Goal: Contribute content

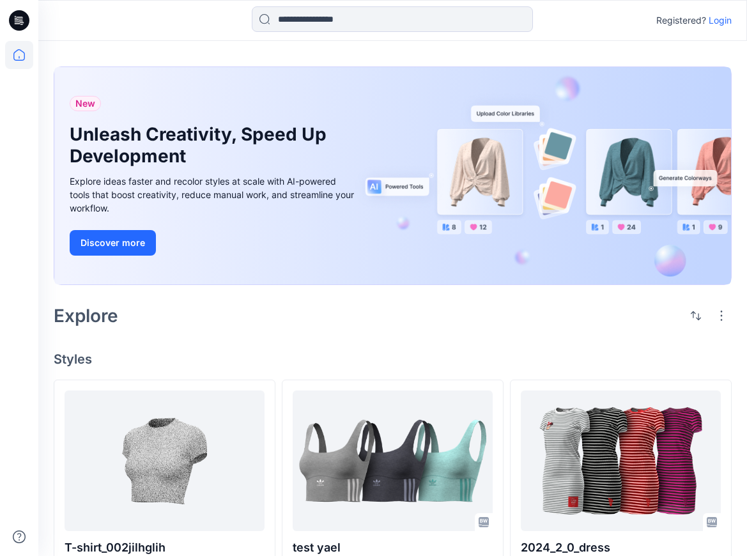
click at [432, 309] on div "Explore" at bounding box center [393, 315] width 678 height 31
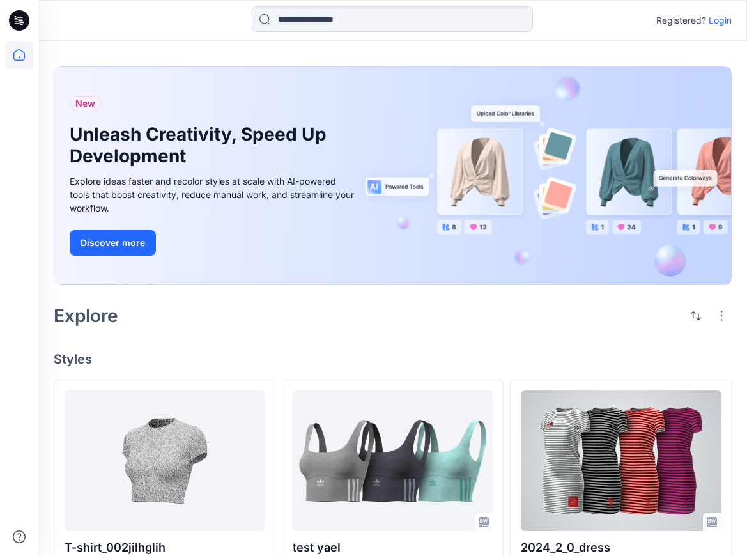
click at [602, 415] on div at bounding box center [621, 461] width 200 height 141
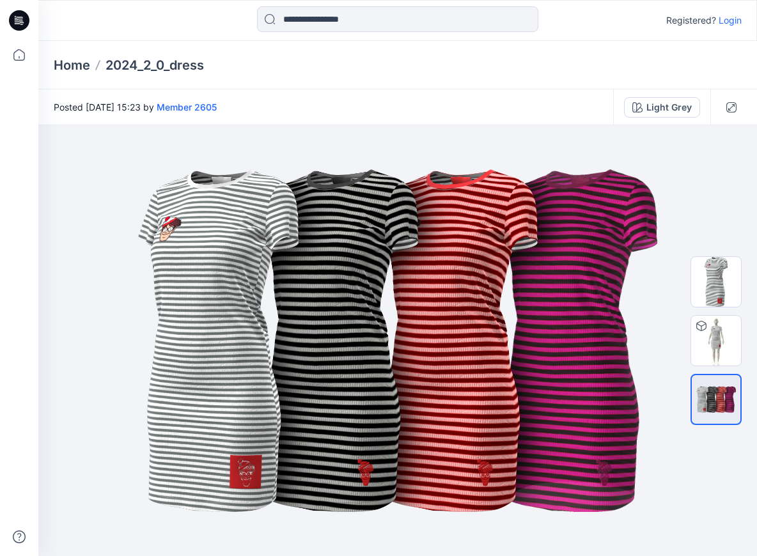
click at [732, 24] on p "Login" at bounding box center [729, 20] width 23 height 15
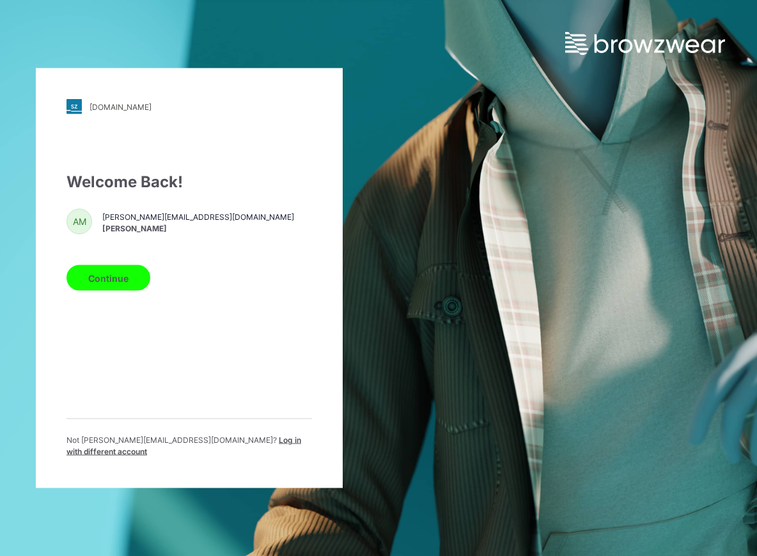
click at [215, 445] on span "Log in with different account" at bounding box center [183, 445] width 235 height 21
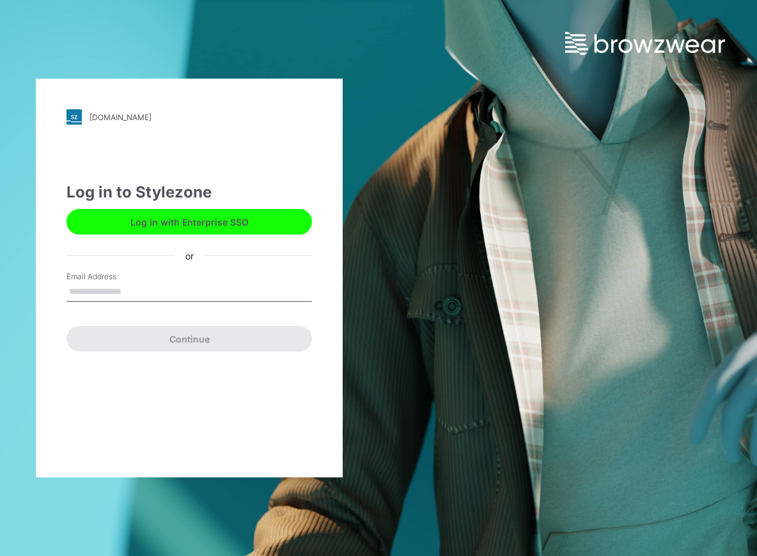
click at [132, 288] on input "Email Address" at bounding box center [188, 291] width 245 height 19
type input "**********"
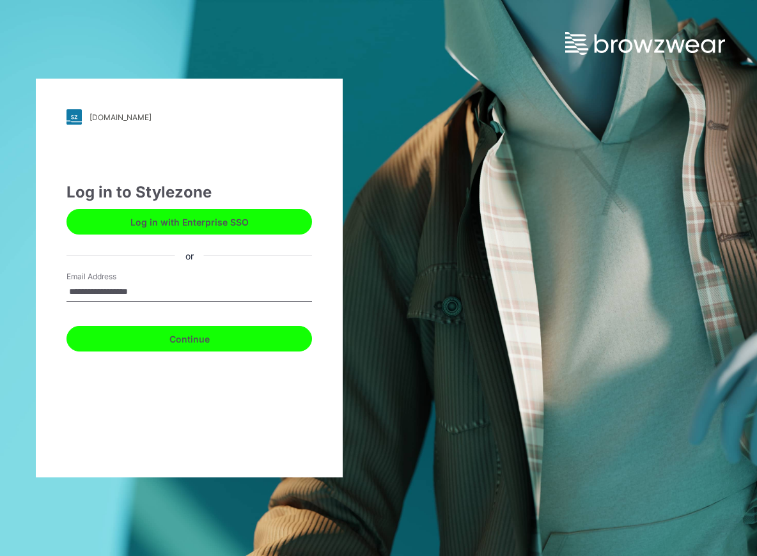
click at [160, 336] on button "Continue" at bounding box center [188, 339] width 245 height 26
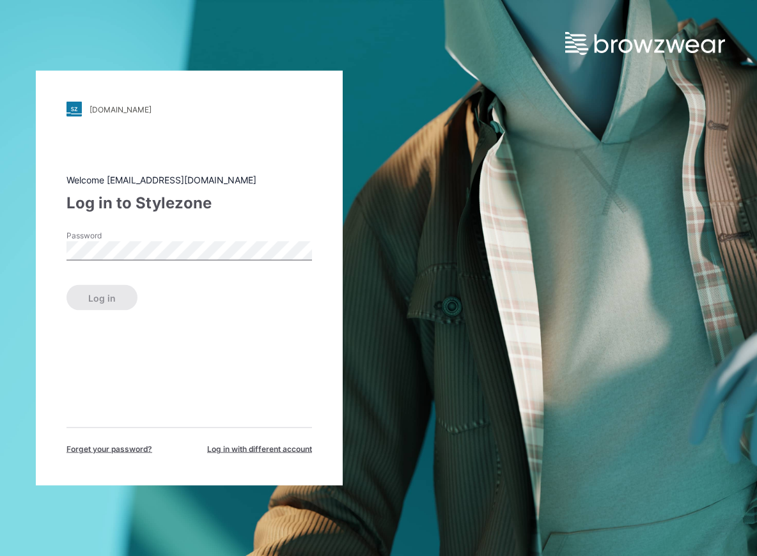
click at [226, 450] on span "Log in with different account" at bounding box center [259, 450] width 105 height 12
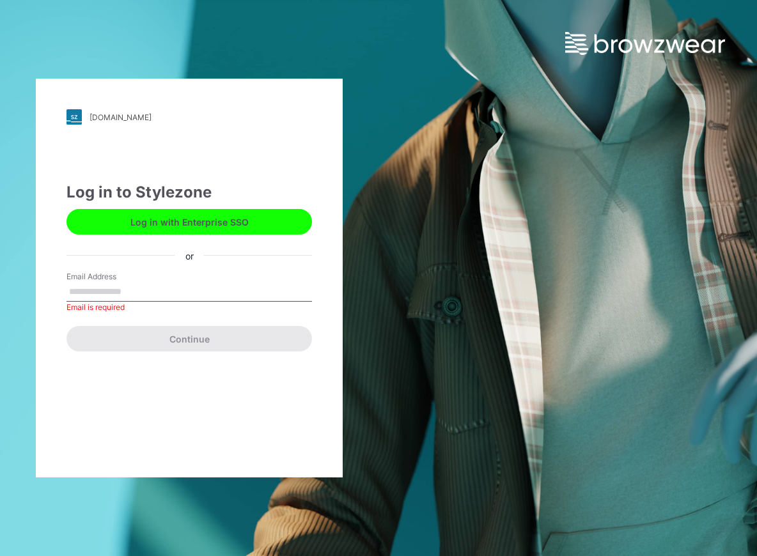
click at [150, 233] on button "Log in with Enterprise SSO" at bounding box center [188, 222] width 245 height 26
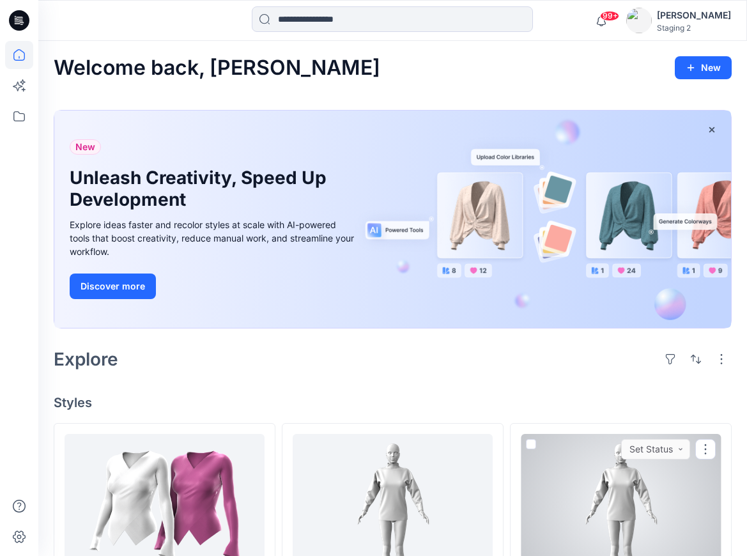
click at [649, 522] on div at bounding box center [621, 504] width 200 height 141
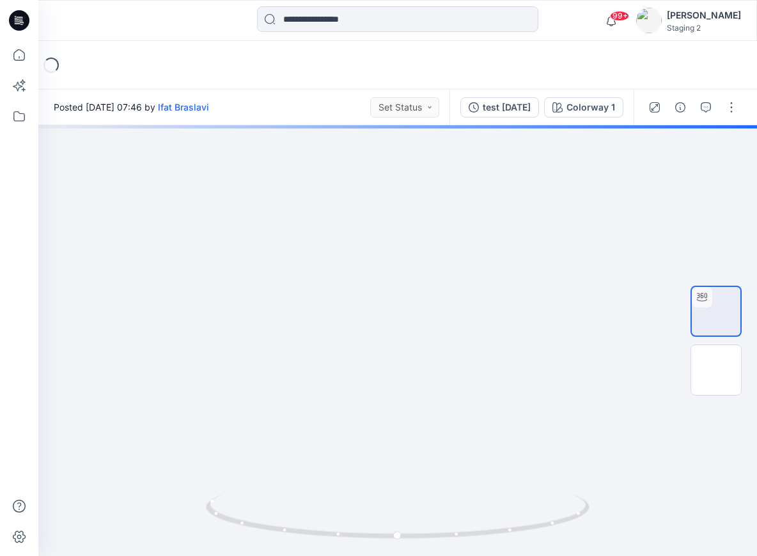
click at [721, 111] on div "button" at bounding box center [731, 107] width 20 height 20
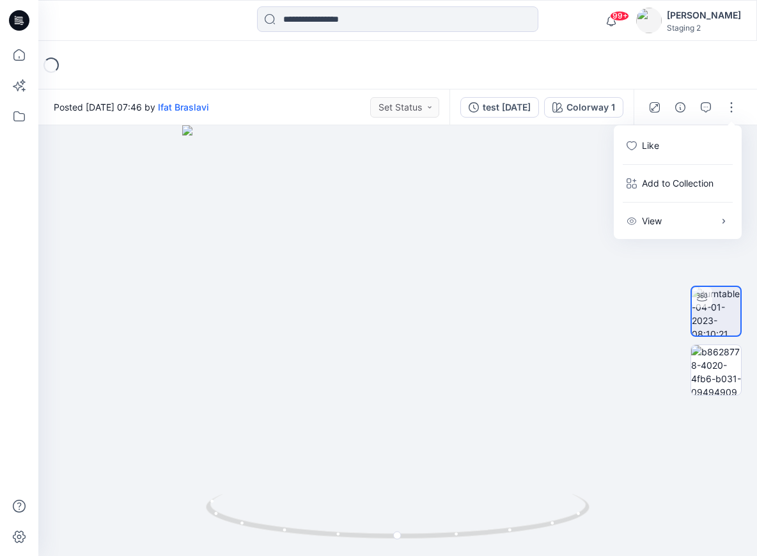
click at [521, 186] on div at bounding box center [397, 340] width 718 height 431
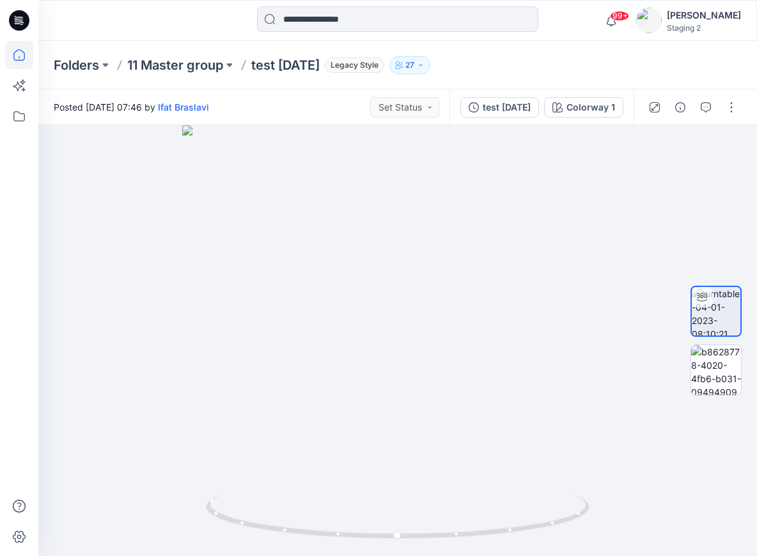
click at [24, 53] on icon at bounding box center [19, 55] width 12 height 12
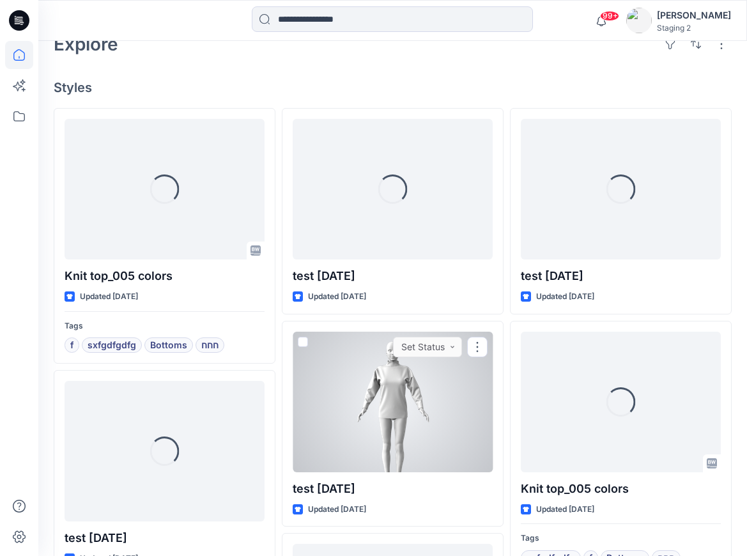
scroll to position [605, 0]
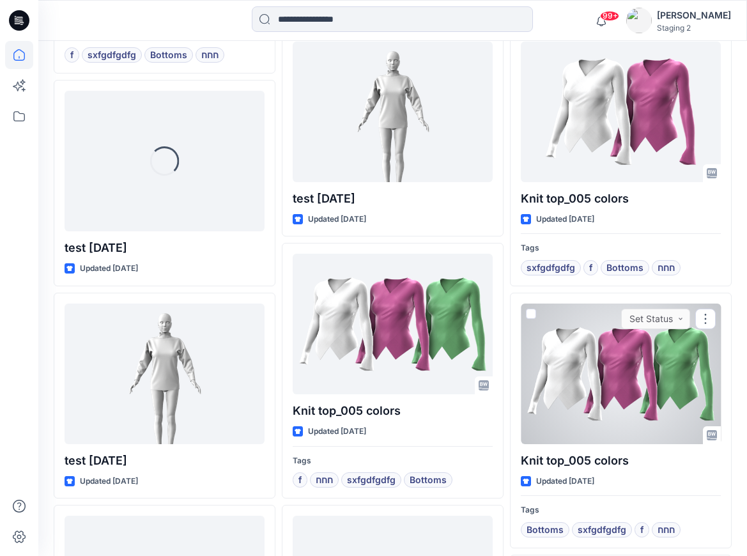
click at [602, 355] on div at bounding box center [621, 374] width 200 height 141
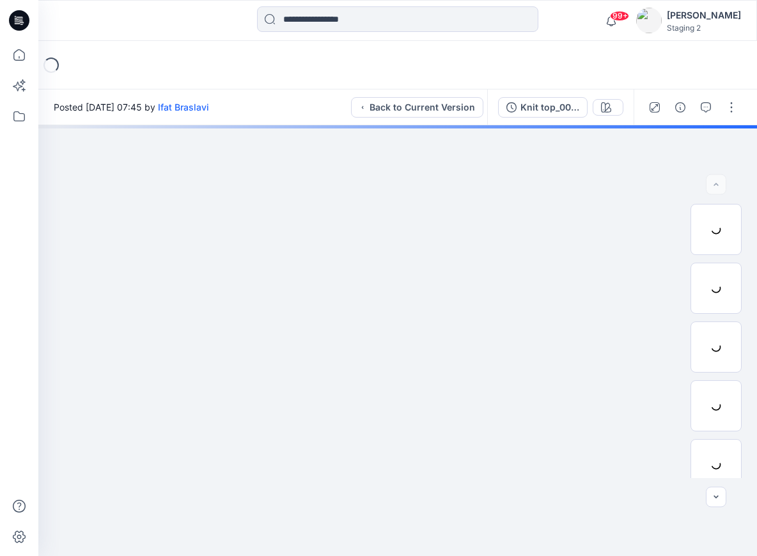
click at [734, 107] on icon "button" at bounding box center [731, 107] width 10 height 10
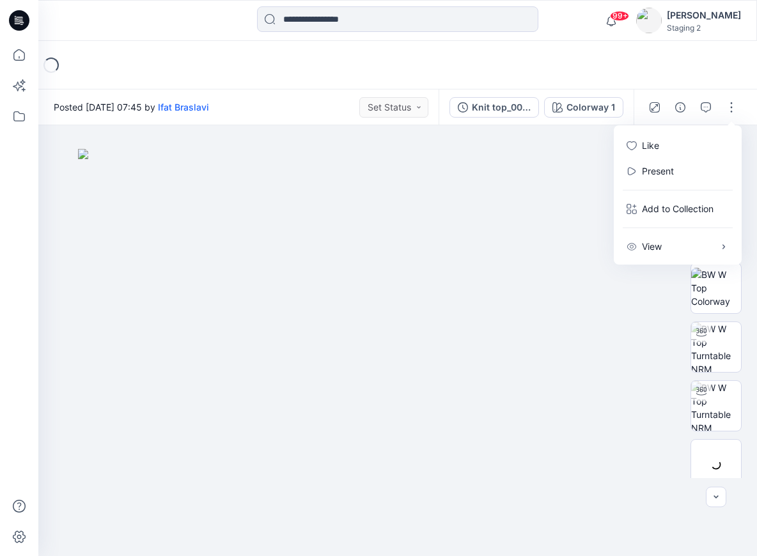
click at [668, 172] on p "Present" at bounding box center [658, 171] width 32 height 15
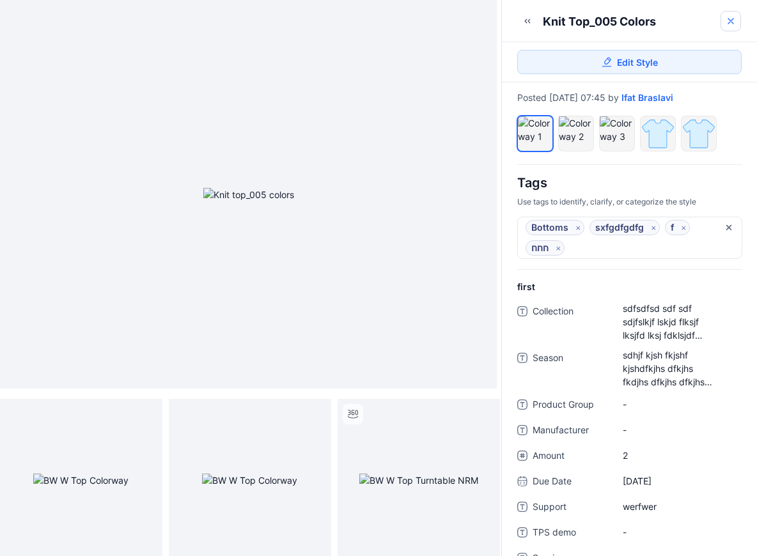
click at [733, 24] on icon at bounding box center [730, 21] width 10 height 10
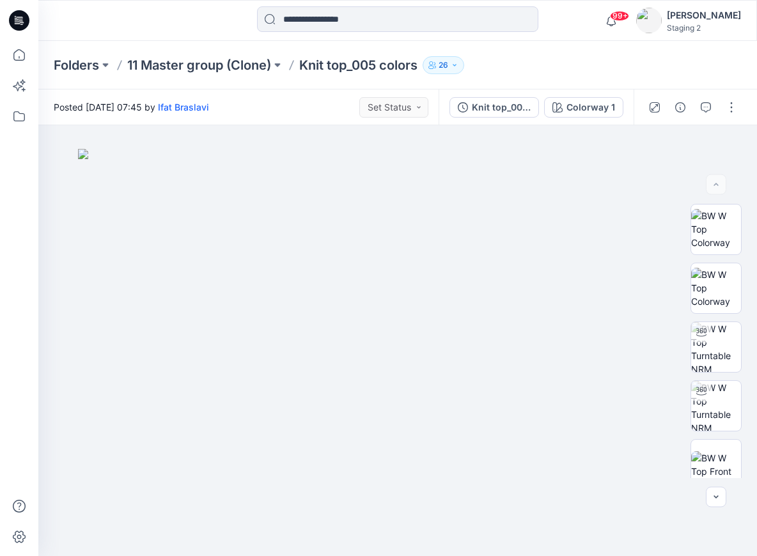
click at [559, 66] on div "Folders 11 Master group (Clone) Knit top_005 colors 26" at bounding box center [348, 65] width 588 height 18
click at [341, 151] on img at bounding box center [397, 352] width 639 height 407
click at [551, 107] on button "Colorway 1" at bounding box center [583, 107] width 79 height 20
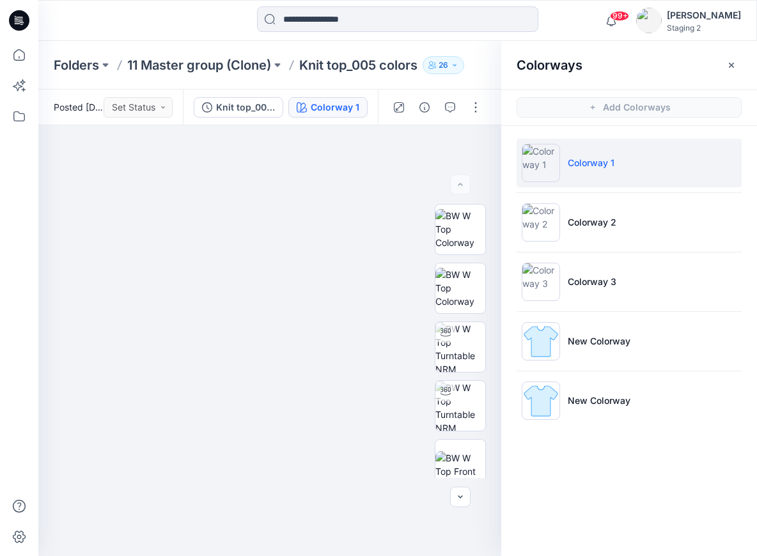
click at [606, 284] on p "Colorway 3" at bounding box center [592, 281] width 49 height 15
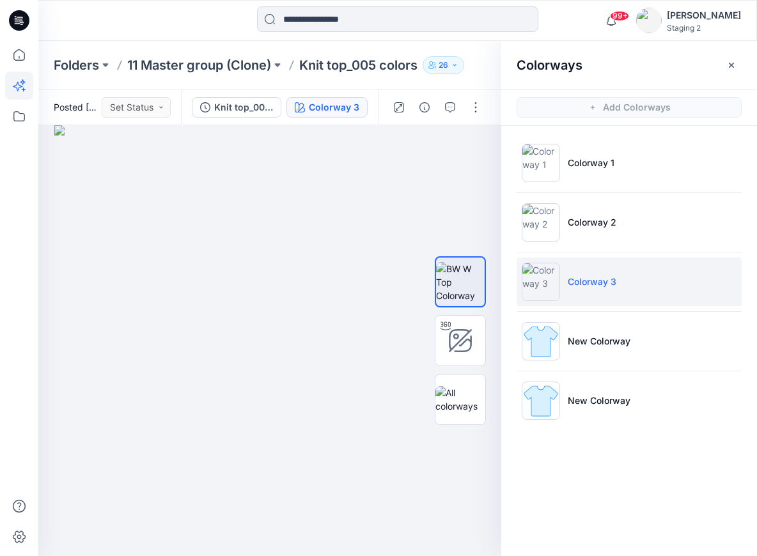
click at [19, 88] on icon at bounding box center [18, 87] width 10 height 10
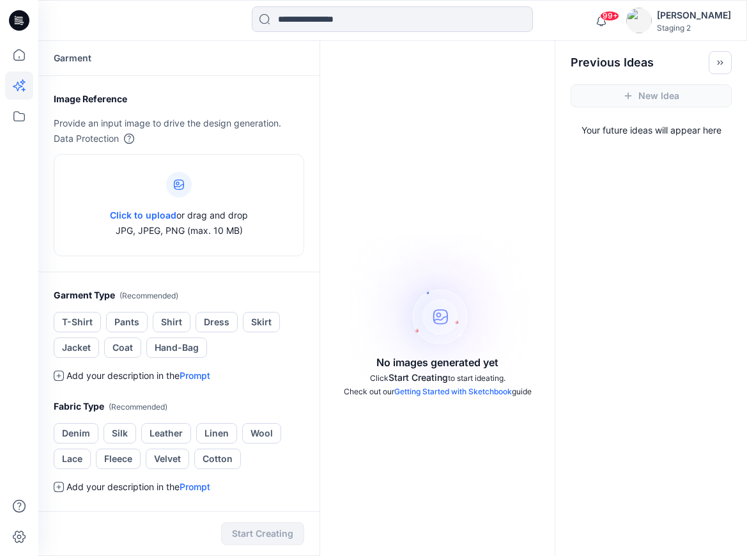
click at [221, 321] on button "Dress" at bounding box center [217, 322] width 42 height 20
click at [121, 453] on button "Fleece" at bounding box center [118, 459] width 45 height 20
click at [180, 173] on div at bounding box center [179, 185] width 26 height 26
type input "**********"
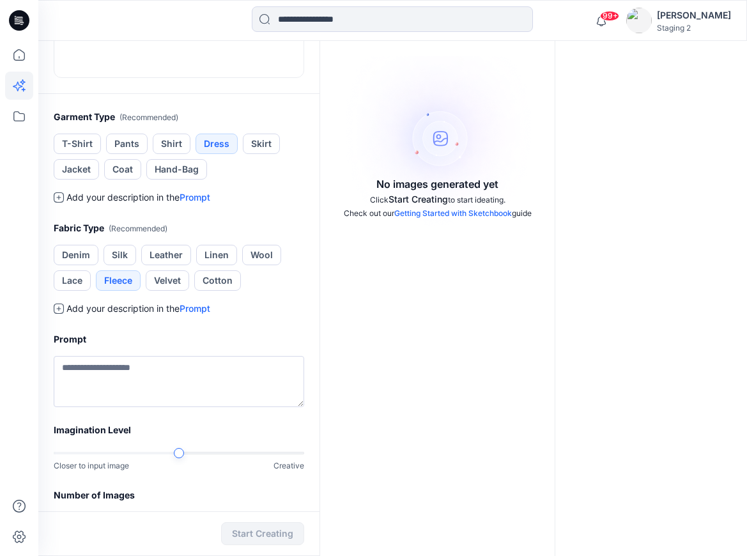
scroll to position [423, 0]
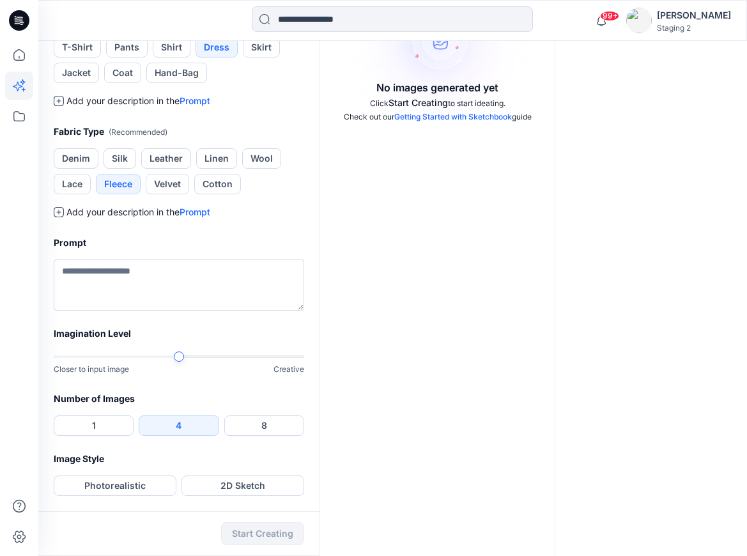
click at [129, 482] on button "Photorealistic" at bounding box center [115, 486] width 123 height 20
click at [247, 530] on button "Start Creating" at bounding box center [262, 533] width 83 height 23
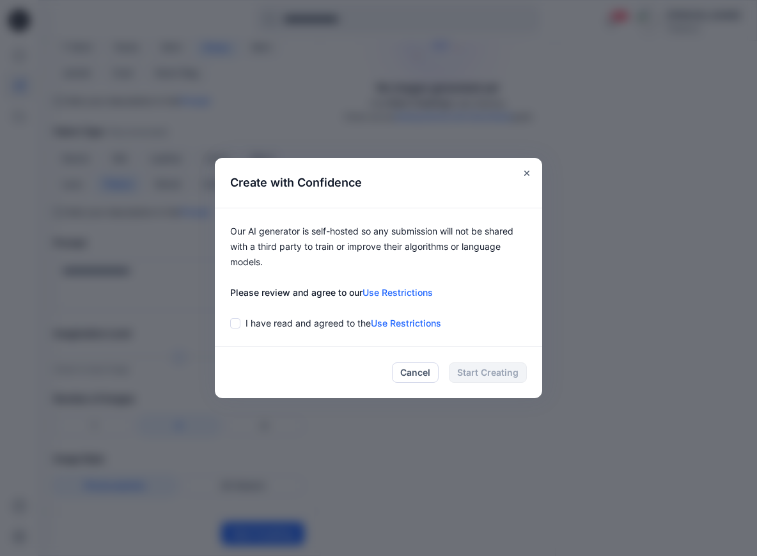
click at [363, 321] on p "I have read and agreed to the Use Restrictions" at bounding box center [343, 323] width 196 height 15
click at [239, 326] on div at bounding box center [235, 323] width 10 height 10
click at [471, 369] on button "Start Creating" at bounding box center [488, 372] width 78 height 20
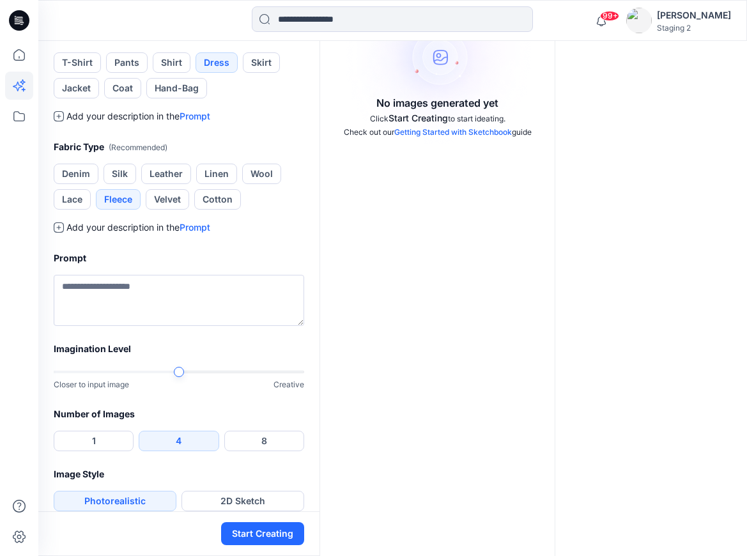
scroll to position [0, 0]
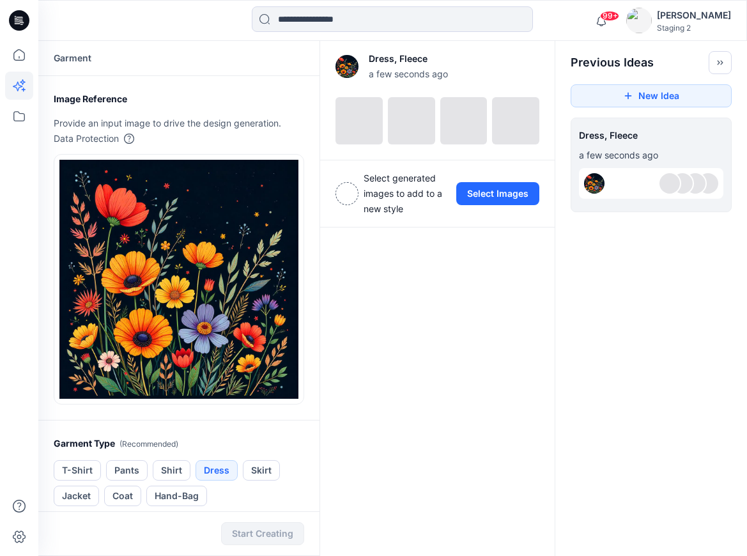
click at [440, 240] on div "Dress, Fleece a few seconds ago View Settings Select generated images to add to…" at bounding box center [438, 510] width 236 height 938
click at [380, 259] on div "Dress, Fleece a few seconds ago View Settings Select generated images to add to…" at bounding box center [438, 510] width 236 height 938
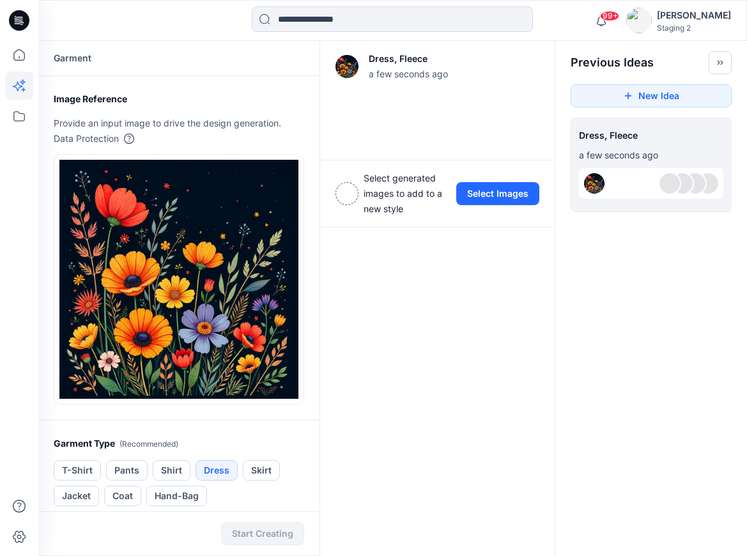
click at [516, 355] on div "Dress, Fleece a few seconds ago Add Variation View Settings Select generated im…" at bounding box center [438, 510] width 236 height 938
click at [515, 356] on div "Dress, Fleece a few seconds ago Add Variation View Settings Select generated im…" at bounding box center [438, 510] width 236 height 938
